Goal: Check status: Check status

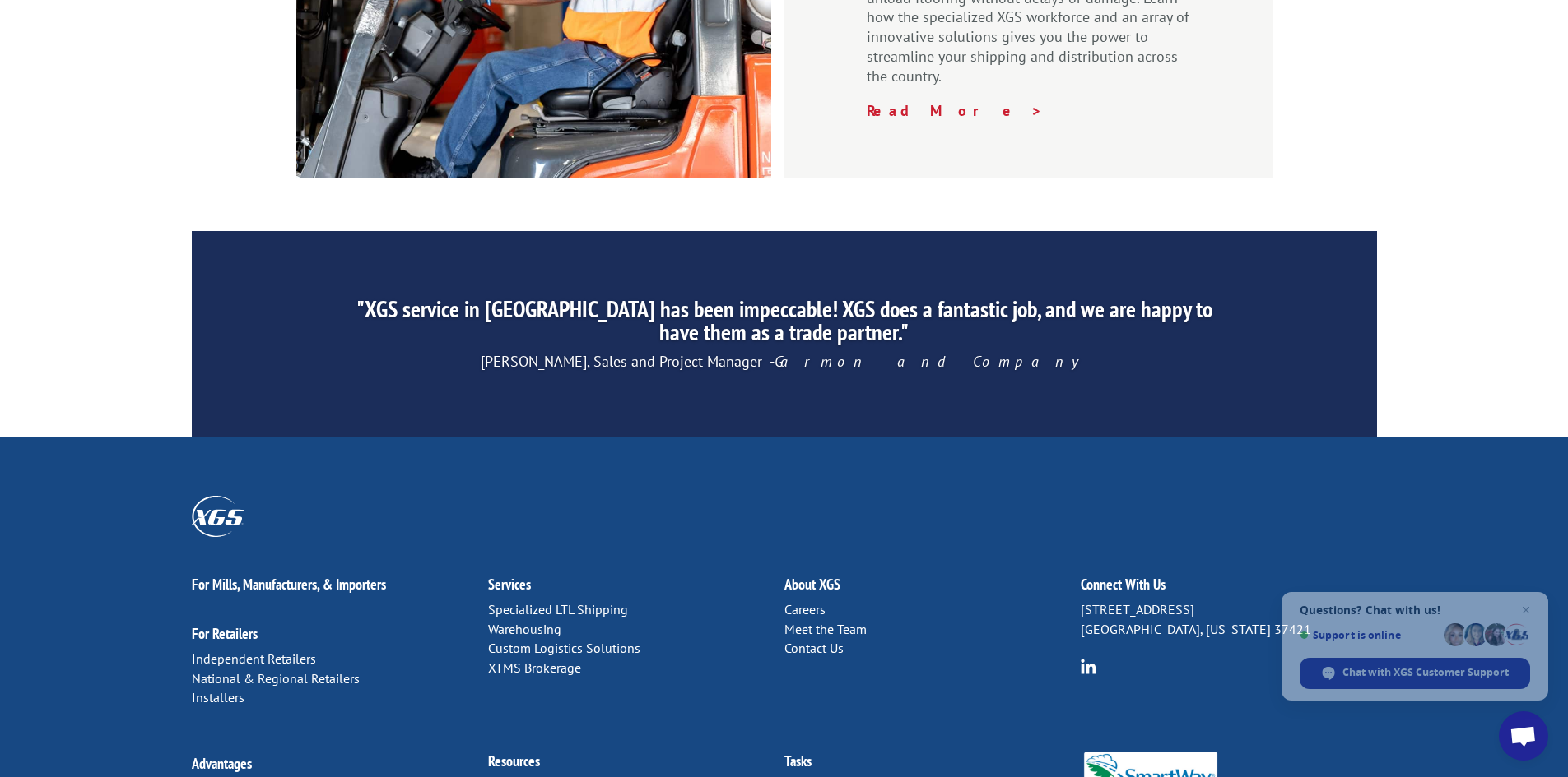
scroll to position [2479, 0]
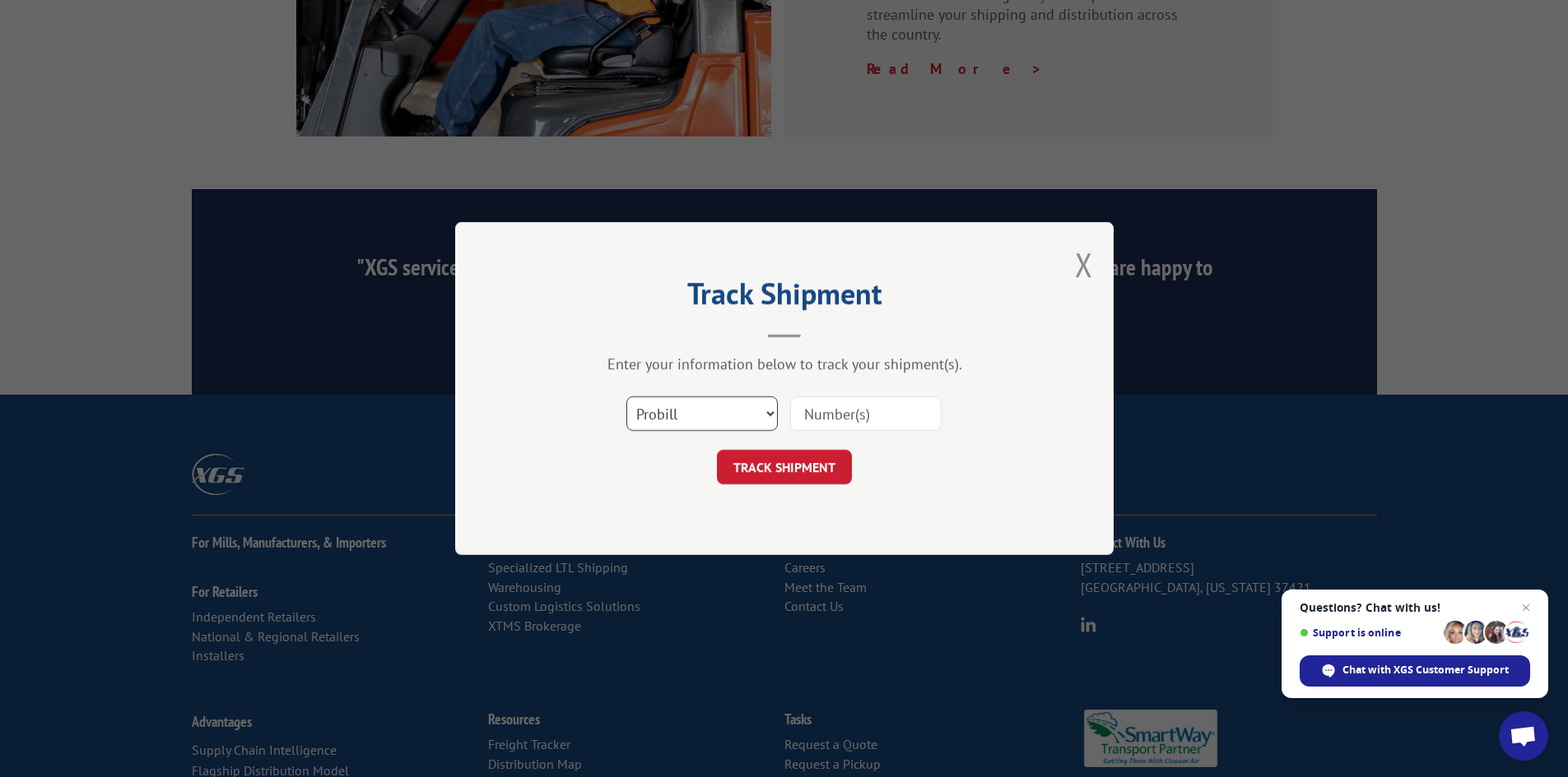
click at [697, 404] on select "Select category... Probill BOL PO" at bounding box center [702, 414] width 151 height 35
select select "bol"
click at [626, 397] on select "Select category... Probill BOL PO" at bounding box center [702, 414] width 151 height 35
click at [822, 411] on input at bounding box center [865, 414] width 151 height 35
type input "31486849"
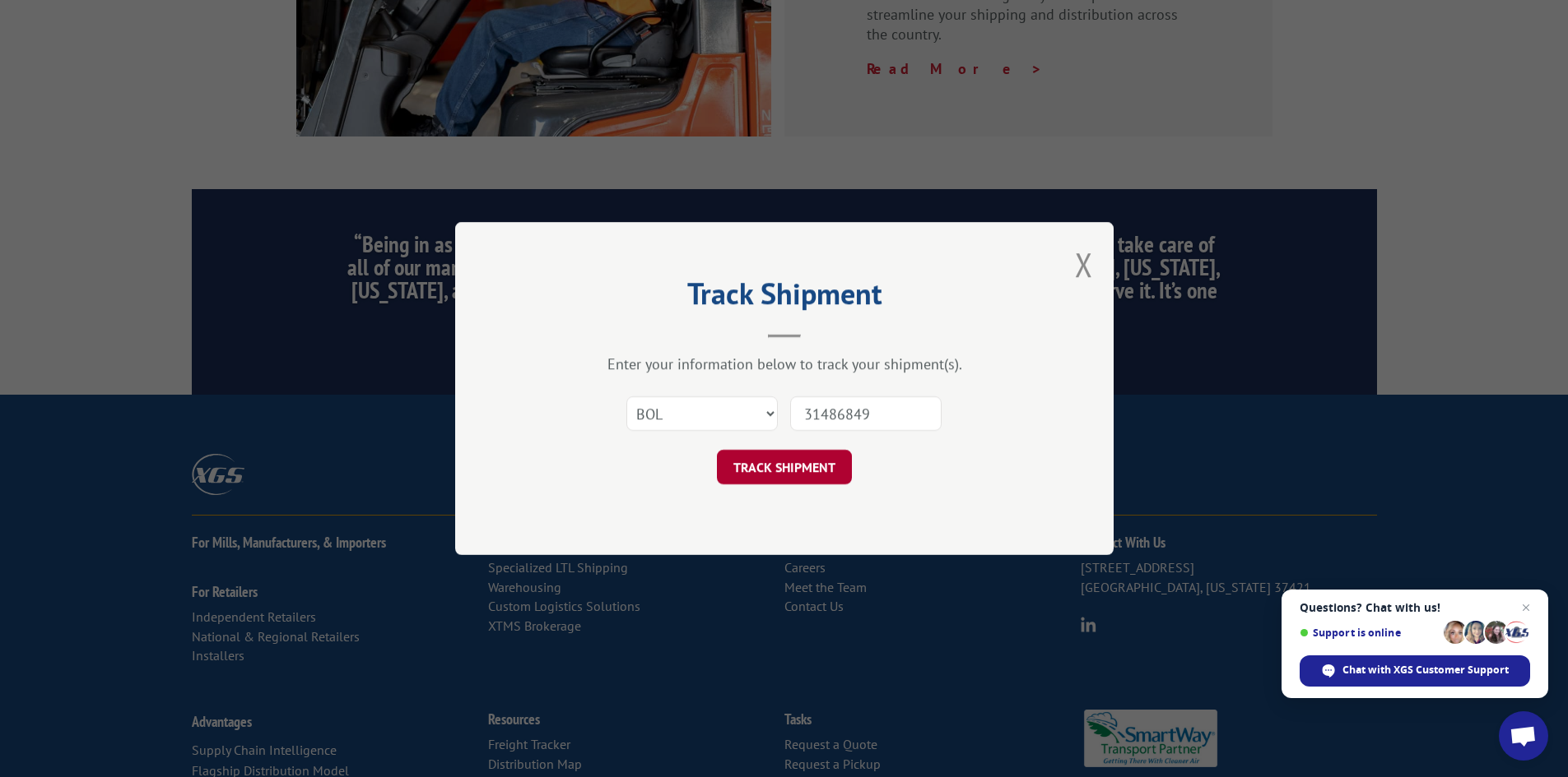
click at [794, 475] on button "TRACK SHIPMENT" at bounding box center [784, 467] width 135 height 35
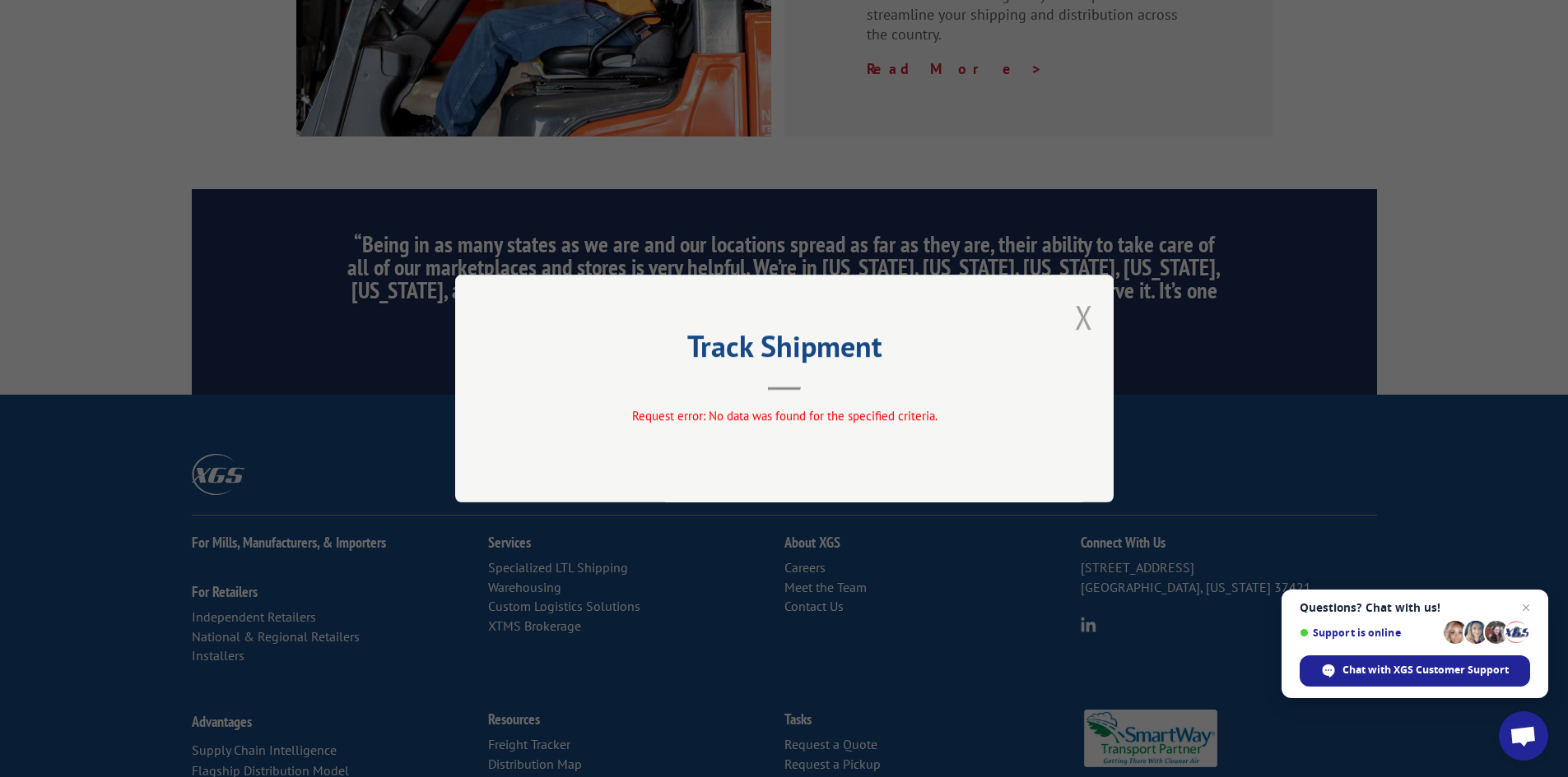
click at [1088, 319] on button "Close modal" at bounding box center [1084, 317] width 18 height 44
